Goal: Navigation & Orientation: Find specific page/section

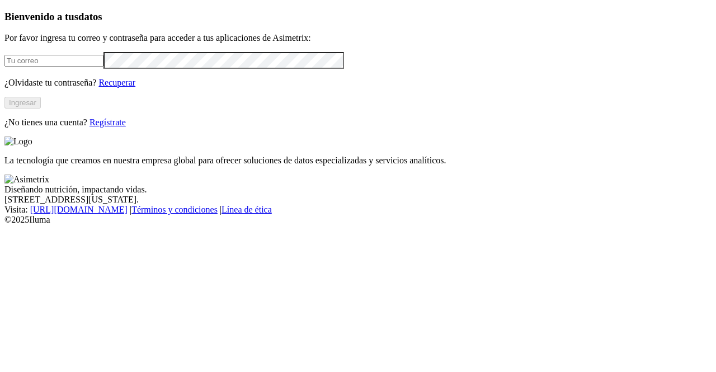
type input "[PERSON_NAME][EMAIL_ADDRESS][DOMAIN_NAME]"
click at [41, 109] on button "Ingresar" at bounding box center [22, 103] width 36 height 12
